Goal: Use online tool/utility: Utilize a website feature to perform a specific function

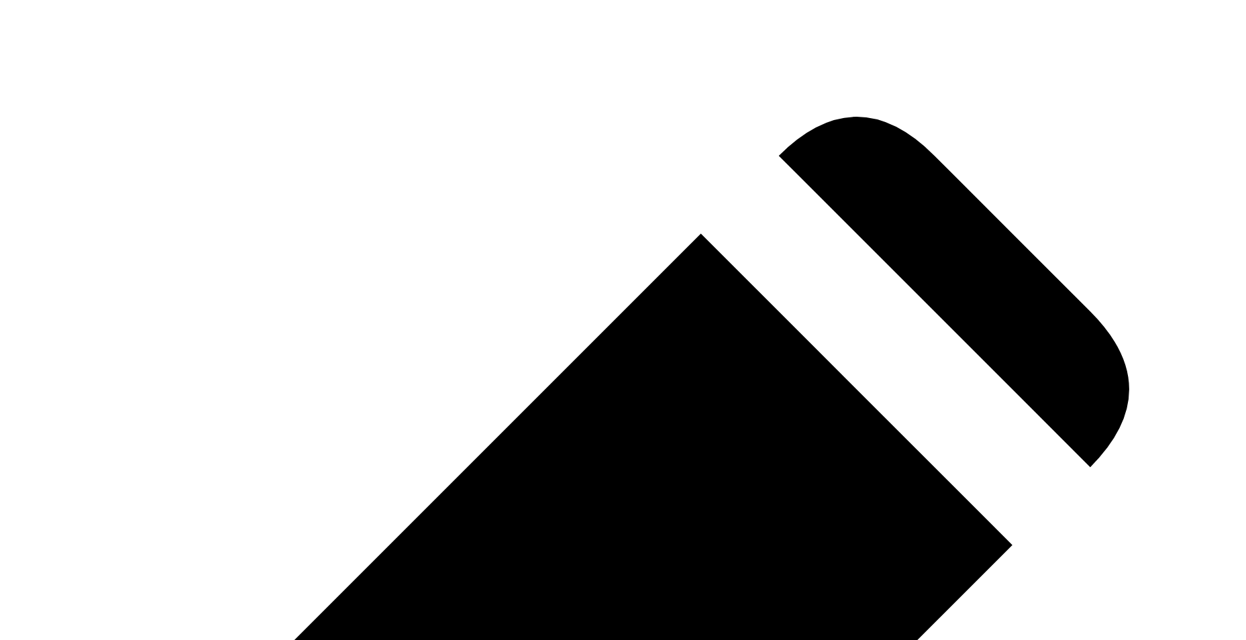
drag, startPoint x: 0, startPoint y: 0, endPoint x: 548, endPoint y: 294, distance: 622.0
